Goal: Transaction & Acquisition: Purchase product/service

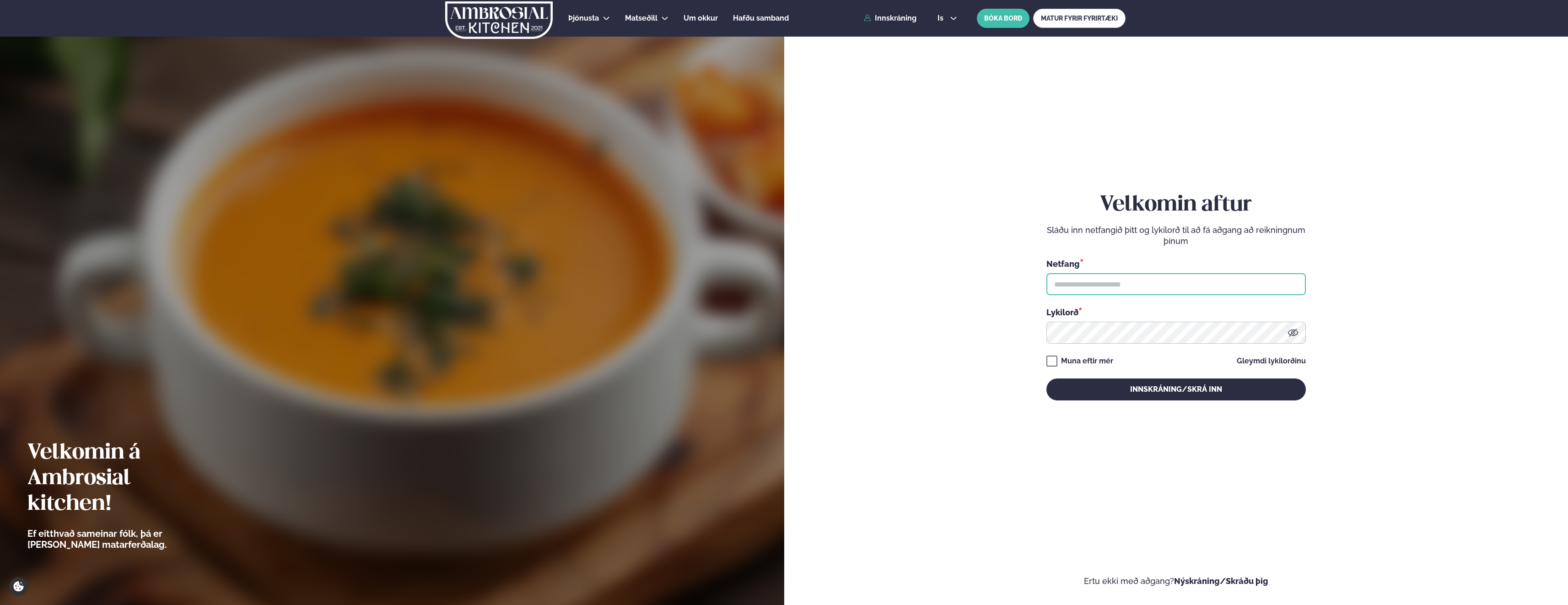
click at [1101, 282] on input "text" at bounding box center [1176, 284] width 259 height 22
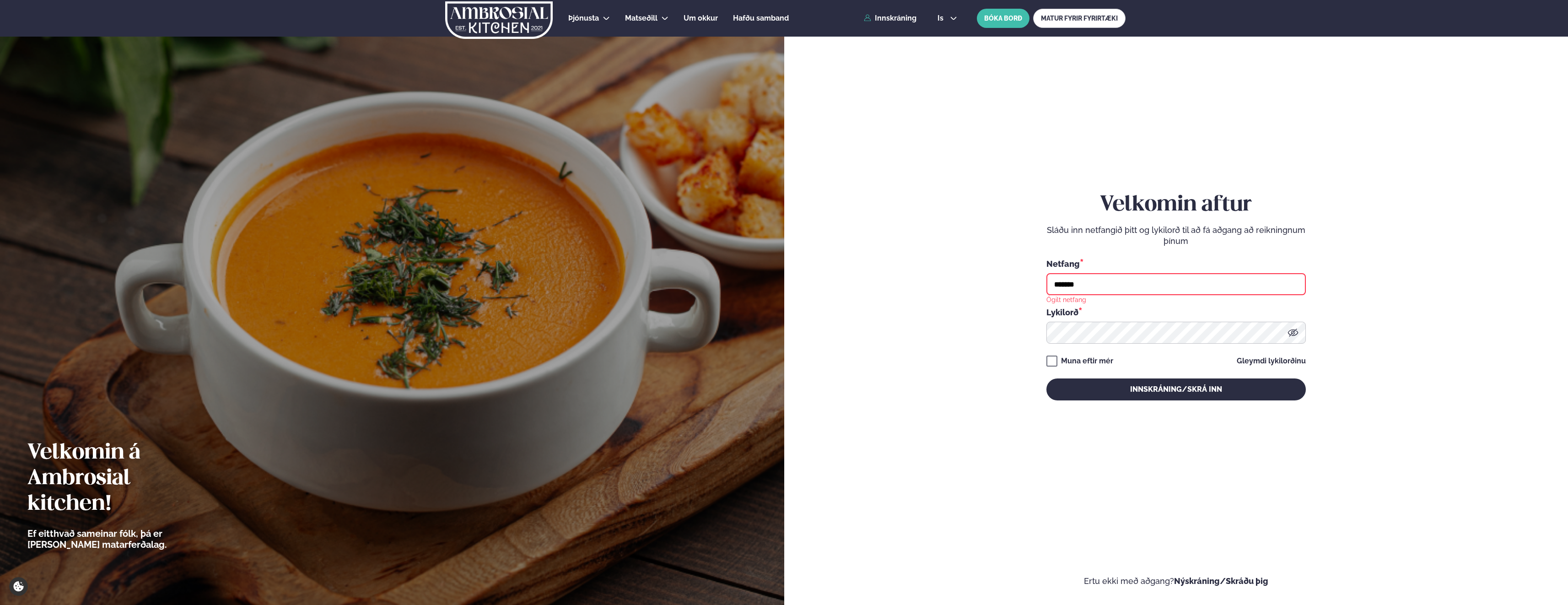
type input "**********"
click at [1046, 379] on button "Innskráning/Skrá inn" at bounding box center [1176, 390] width 259 height 22
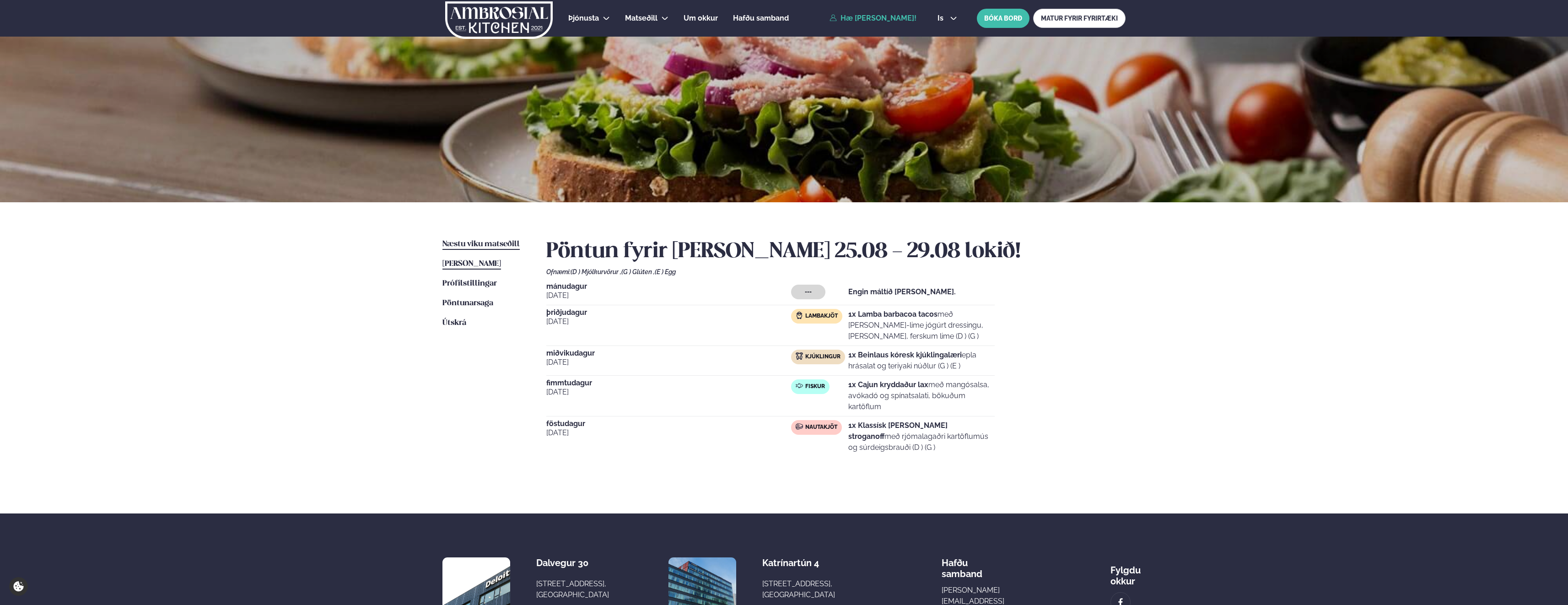
click at [460, 240] on span "Næstu viku matseðill" at bounding box center [481, 244] width 77 height 8
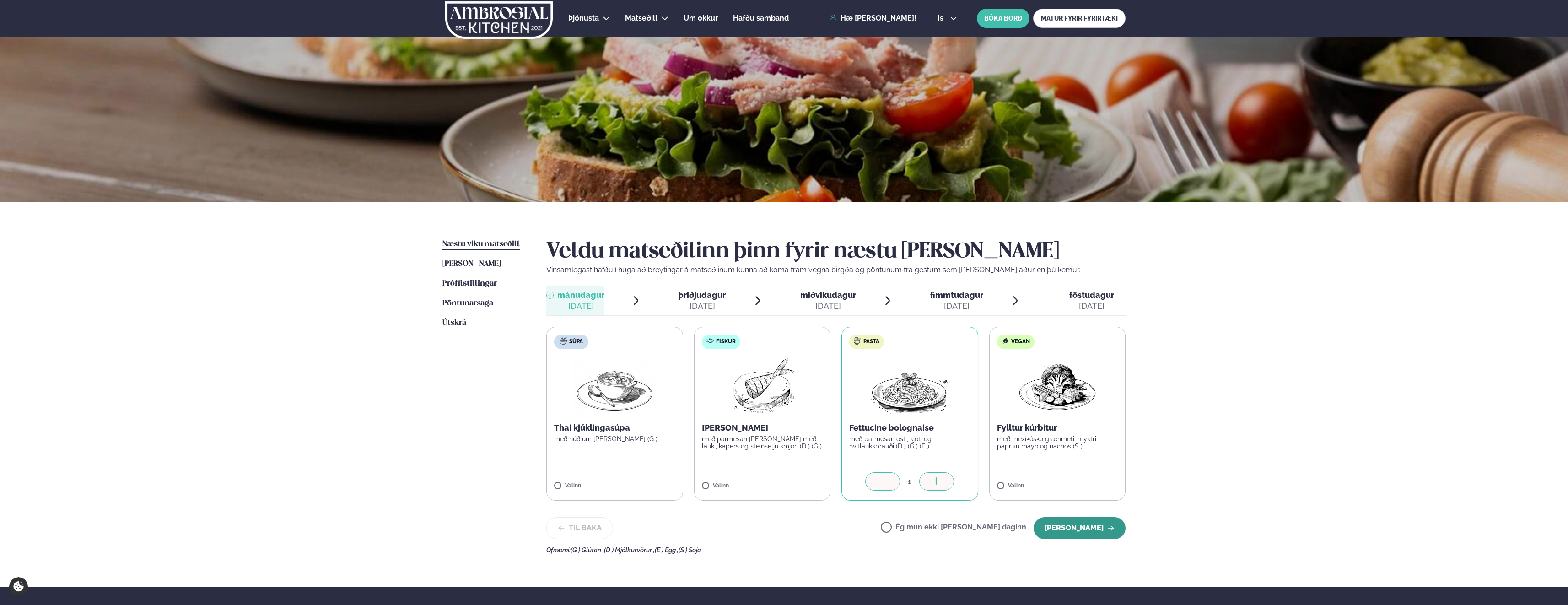
click at [1091, 526] on button "[PERSON_NAME]" at bounding box center [1079, 528] width 92 height 22
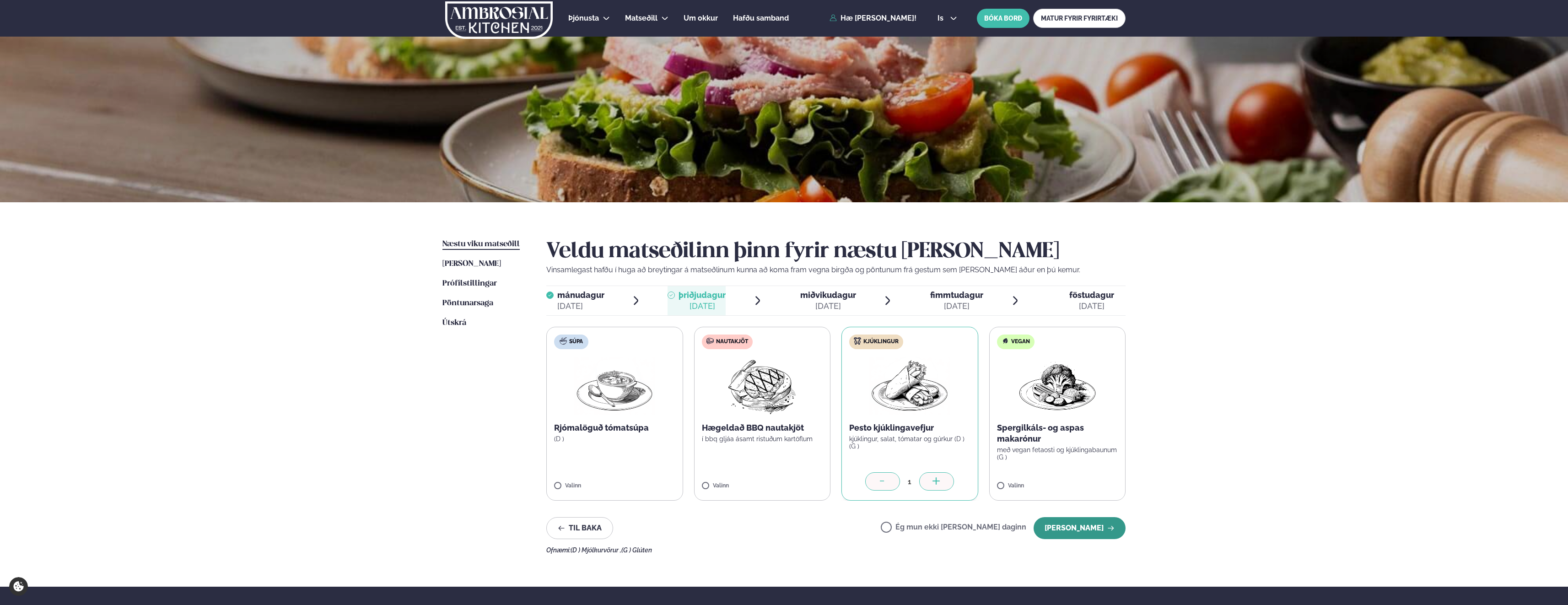
click at [1082, 522] on button "[PERSON_NAME]" at bounding box center [1079, 528] width 92 height 22
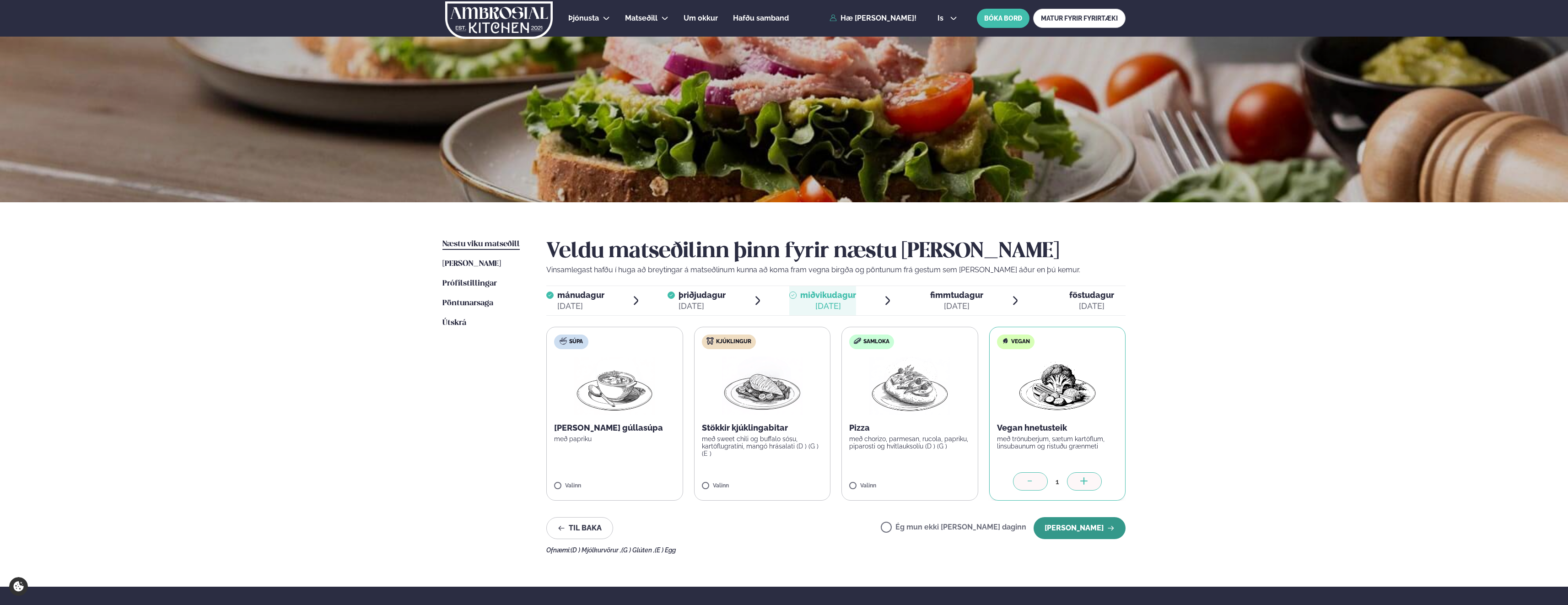
click at [1085, 528] on button "[PERSON_NAME]" at bounding box center [1079, 528] width 92 height 22
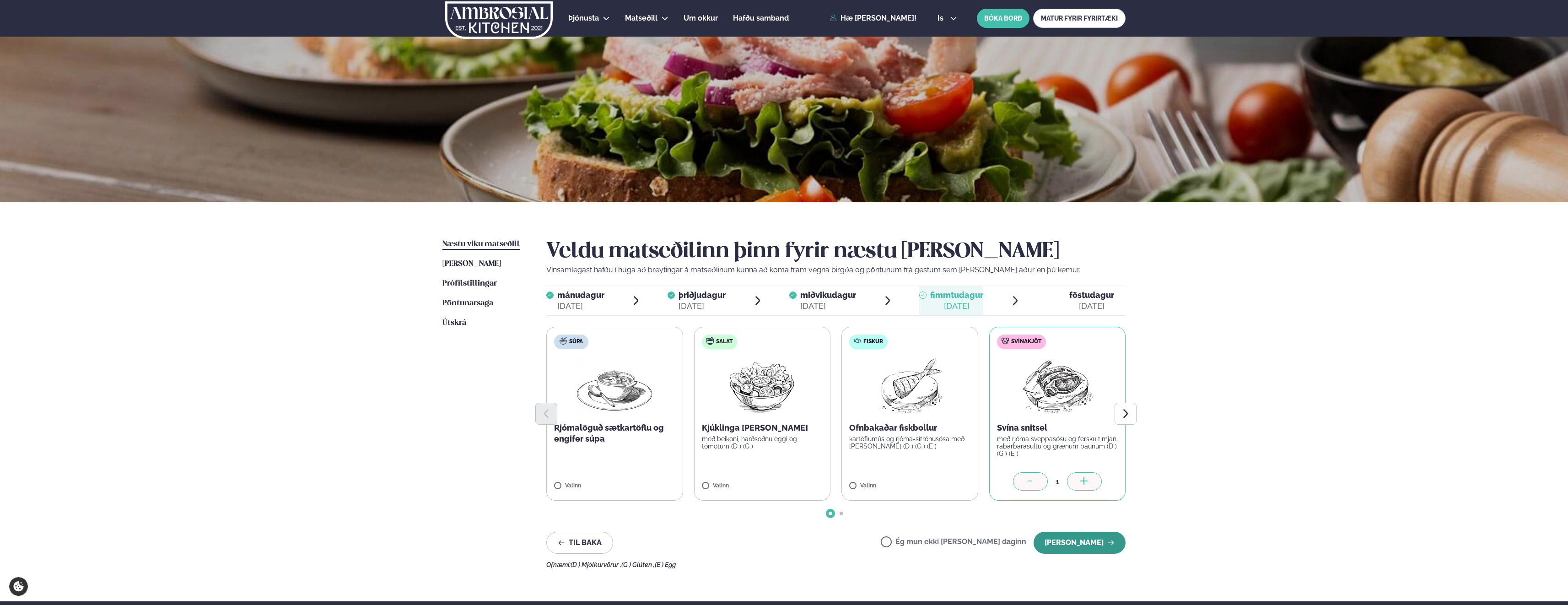
click at [1090, 543] on button "[PERSON_NAME]" at bounding box center [1079, 542] width 92 height 22
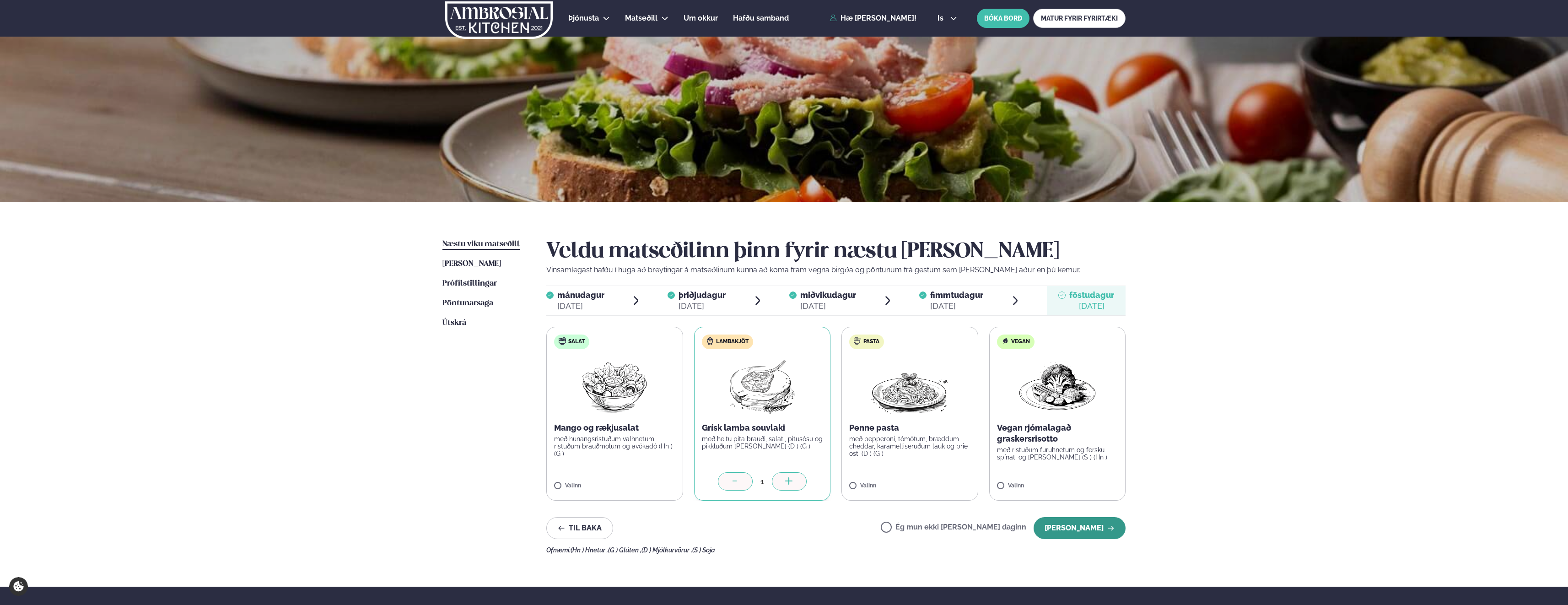
click at [1091, 529] on button "[PERSON_NAME]" at bounding box center [1079, 528] width 92 height 22
